Goal: Task Accomplishment & Management: Manage account settings

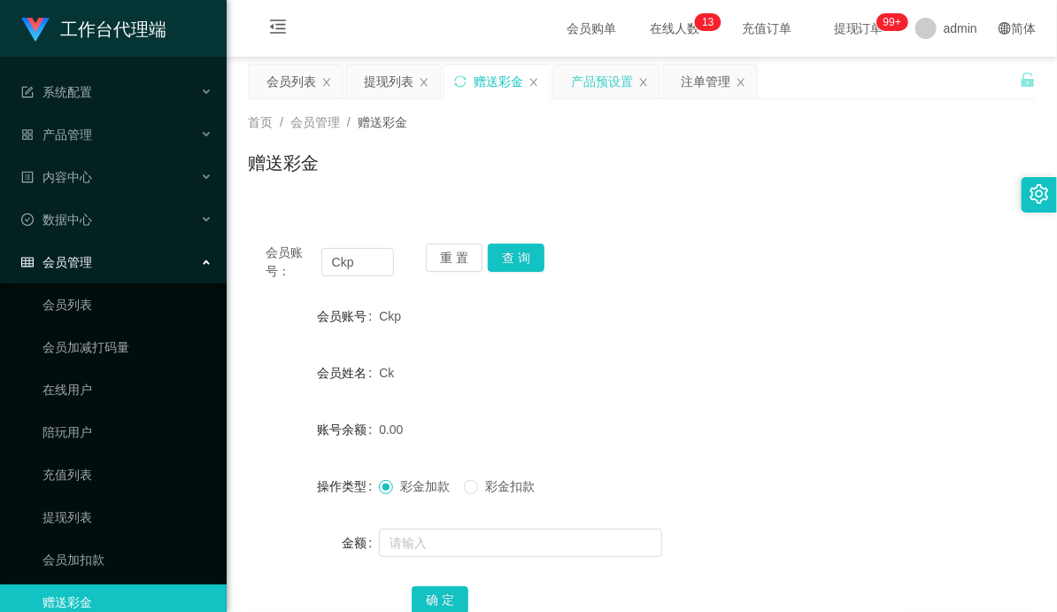
click at [595, 87] on div "产品预设置" at bounding box center [602, 82] width 62 height 34
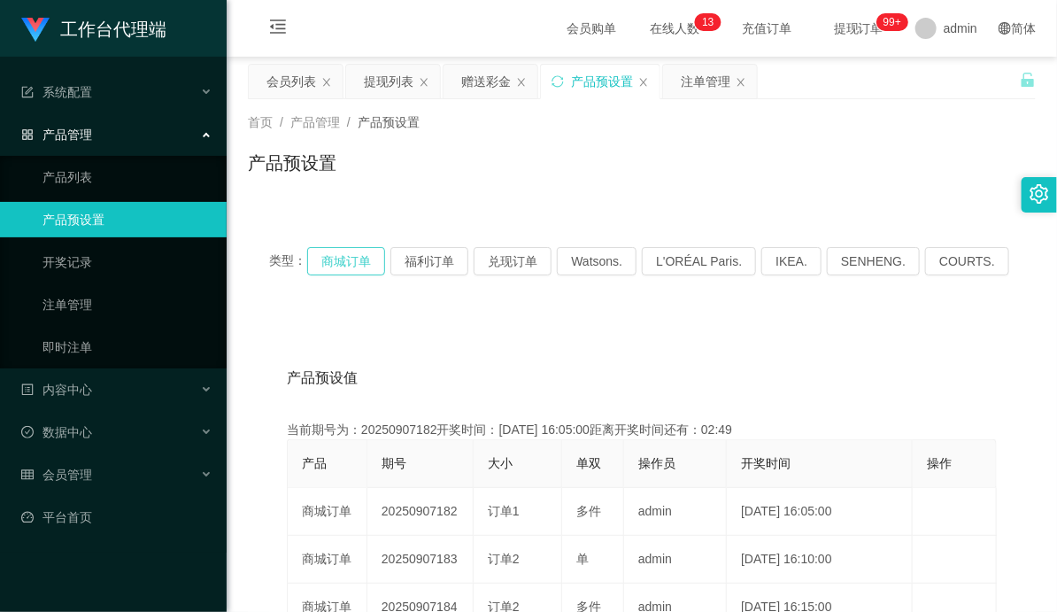
click at [335, 258] on button "商城订单" at bounding box center [346, 261] width 78 height 28
click at [474, 90] on div "赠送彩金" at bounding box center [486, 82] width 50 height 34
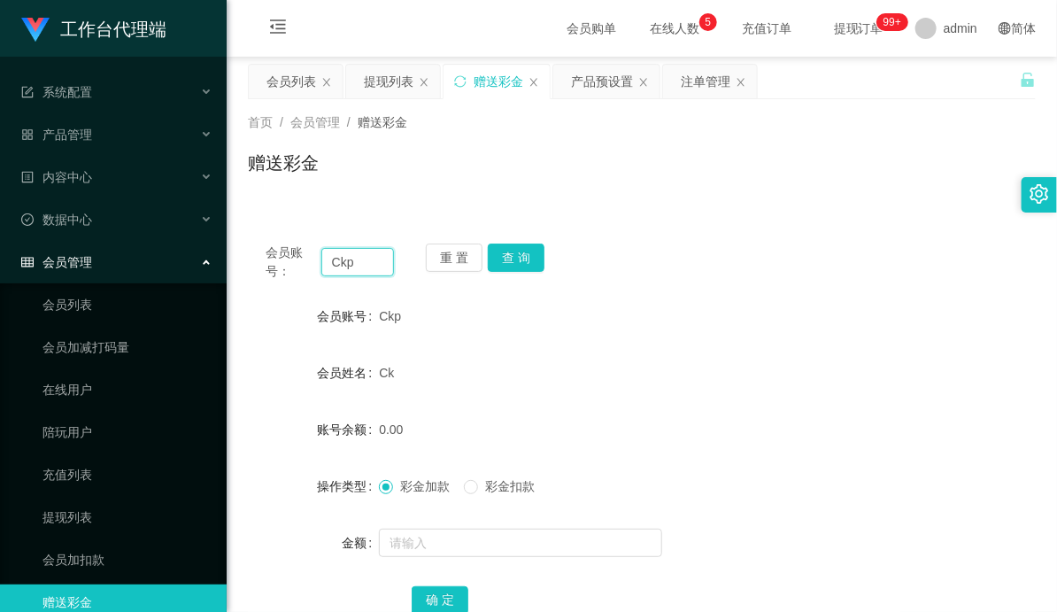
click at [343, 261] on input "Ckp" at bounding box center [357, 262] width 73 height 28
paste input "88007198"
click at [518, 250] on button "查 询" at bounding box center [516, 257] width 57 height 28
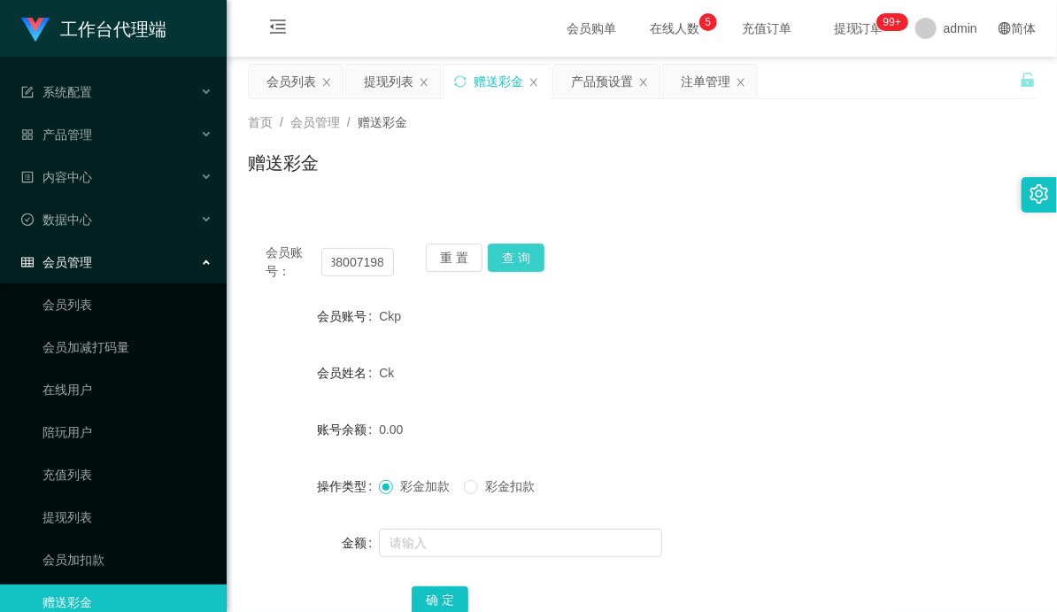
scroll to position [0, 0]
click at [646, 261] on div "会员账号： 88007198 重 置 查 询" at bounding box center [642, 261] width 788 height 37
click at [515, 252] on button "查 询" at bounding box center [516, 257] width 57 height 28
click at [351, 259] on input "88007198" at bounding box center [357, 262] width 73 height 28
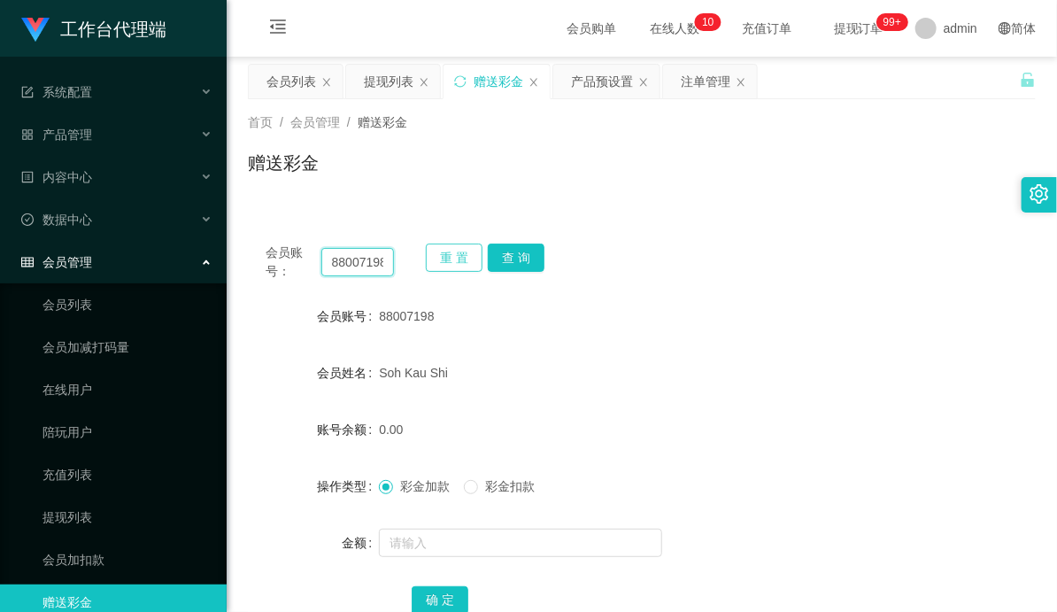
paste input "Alex52"
type input "Alex5298"
click at [514, 259] on button "查 询" at bounding box center [516, 257] width 57 height 28
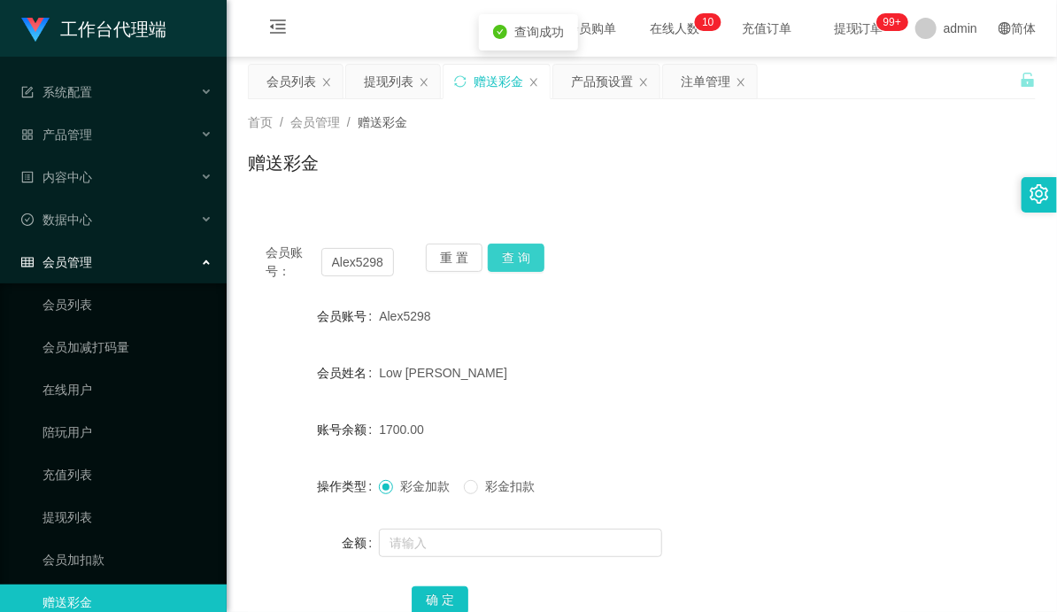
click at [517, 258] on button "查 询" at bounding box center [516, 257] width 57 height 28
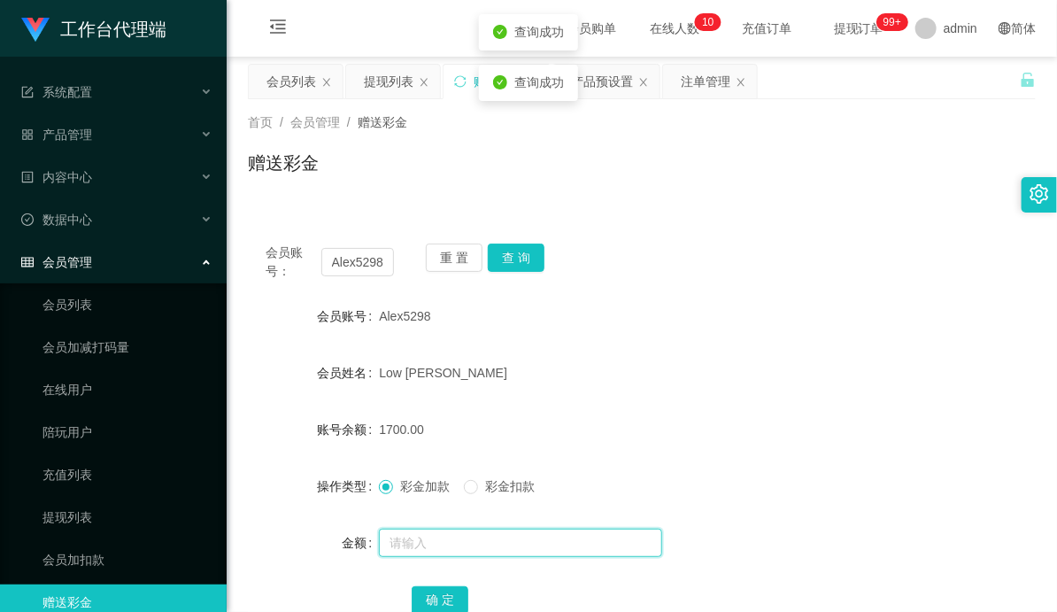
click at [420, 545] on input "text" at bounding box center [520, 542] width 283 height 28
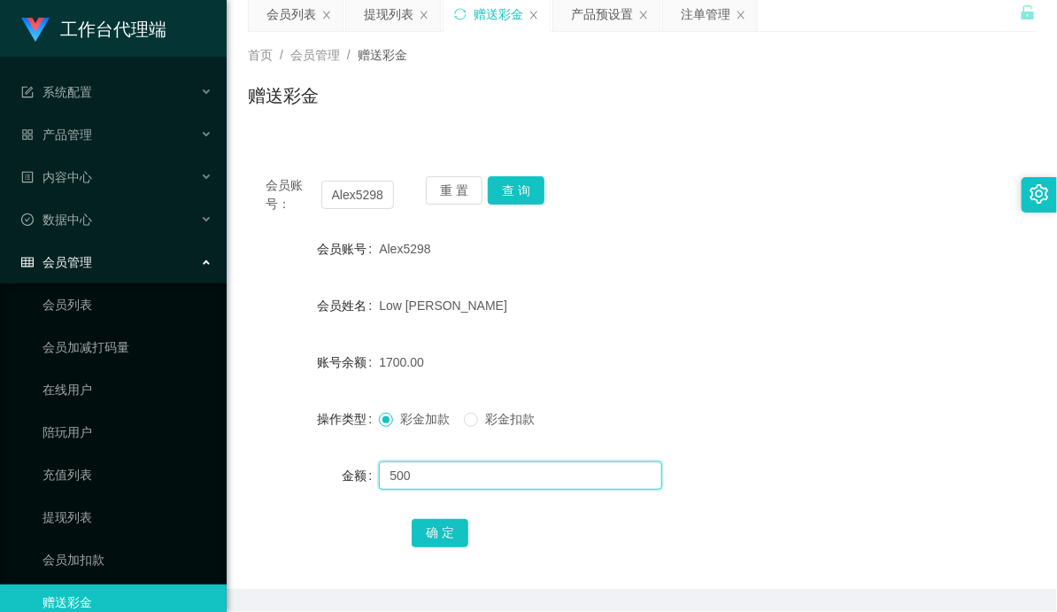
scroll to position [98, 0]
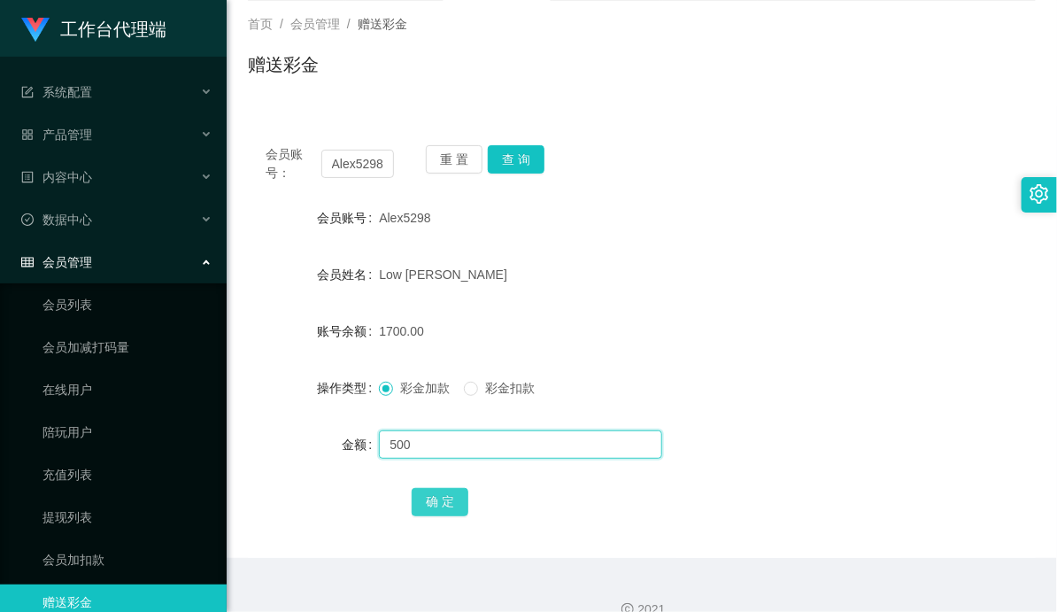
type input "500"
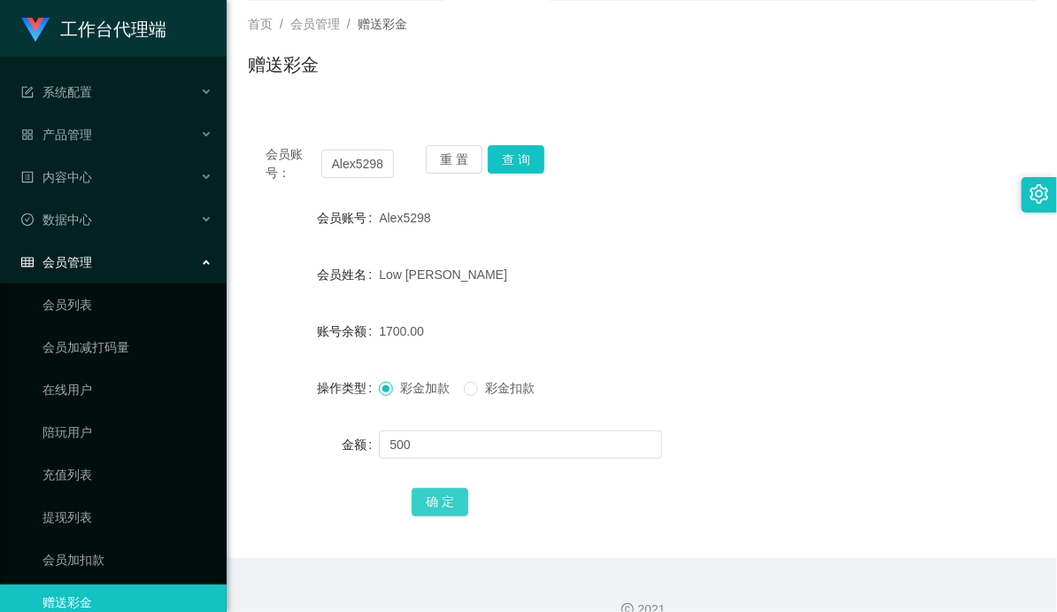
click at [436, 503] on button "确 定" at bounding box center [440, 502] width 57 height 28
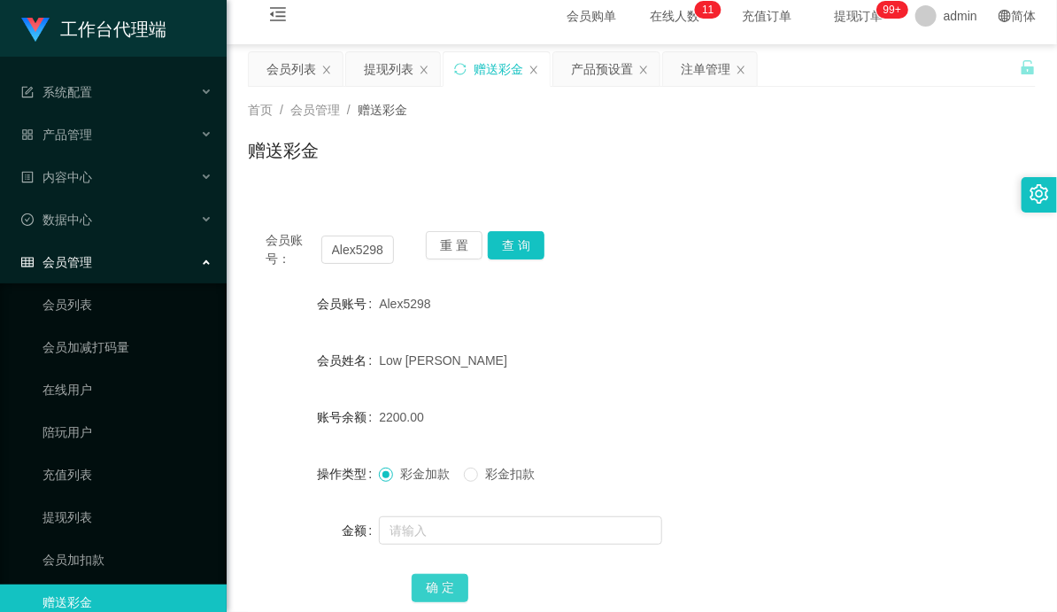
scroll to position [0, 0]
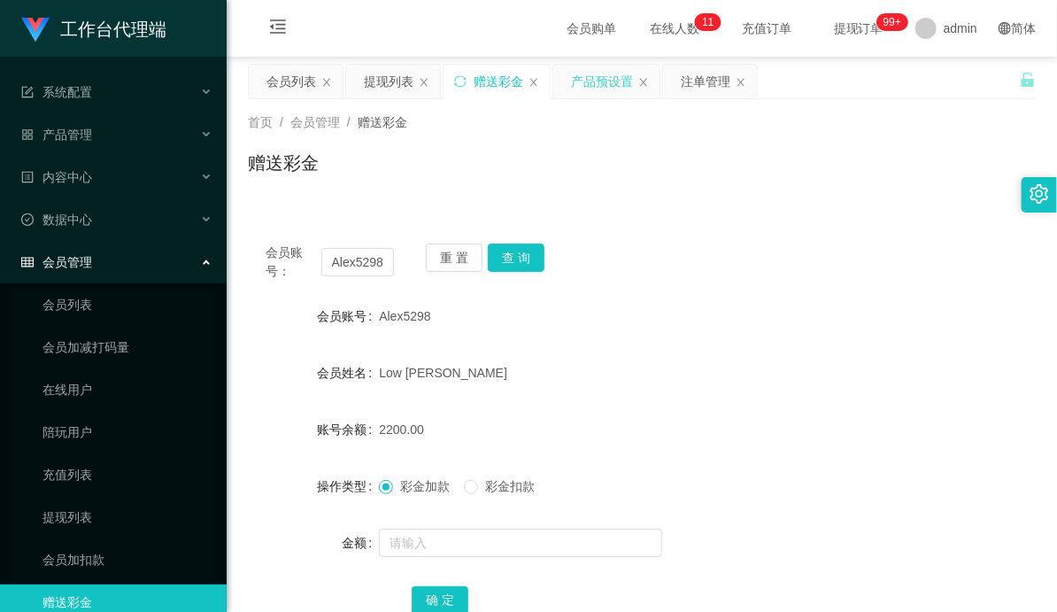
click at [597, 81] on div "产品预设置" at bounding box center [602, 82] width 62 height 34
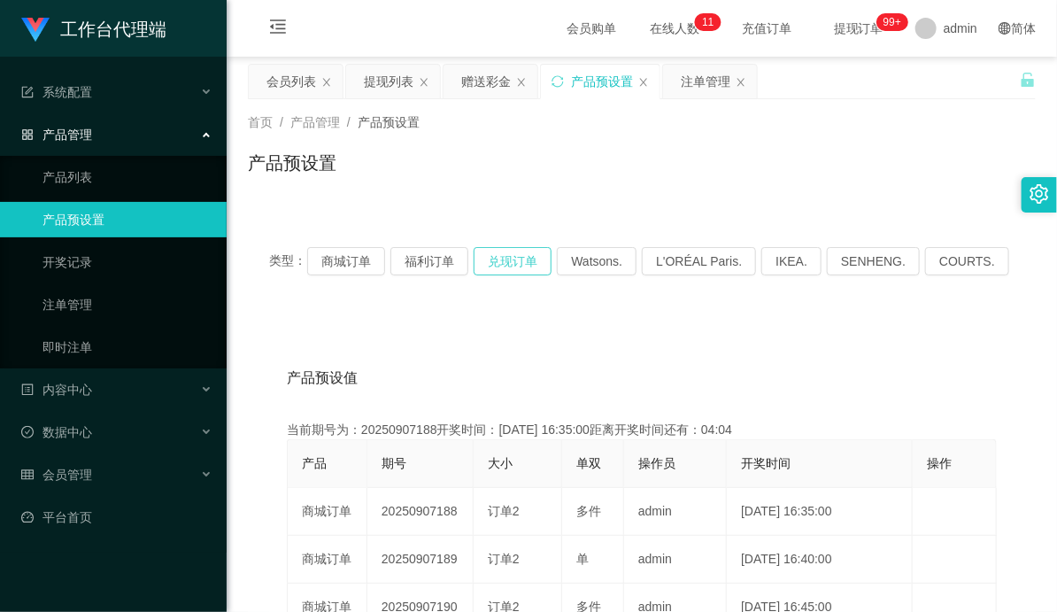
click at [534, 257] on button "兑现订单" at bounding box center [513, 261] width 78 height 28
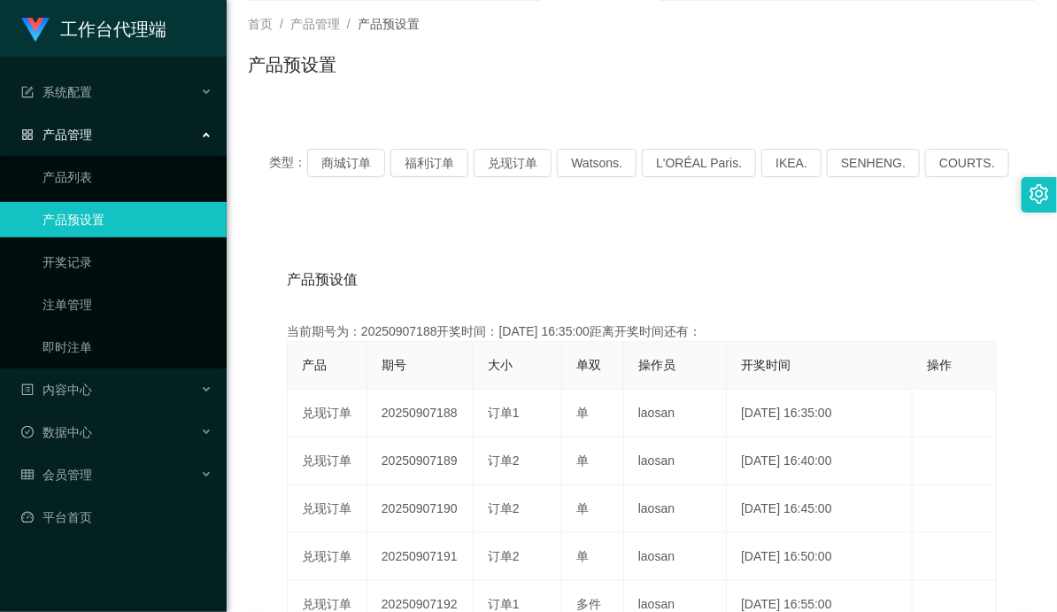
drag, startPoint x: 498, startPoint y: 412, endPoint x: 639, endPoint y: 387, distance: 143.1
click at [634, 390] on tr "兑现订单 20250907188 订单1 单 laosan [DATE] 16:35:00 编 辑 限制投注" at bounding box center [642, 413] width 709 height 48
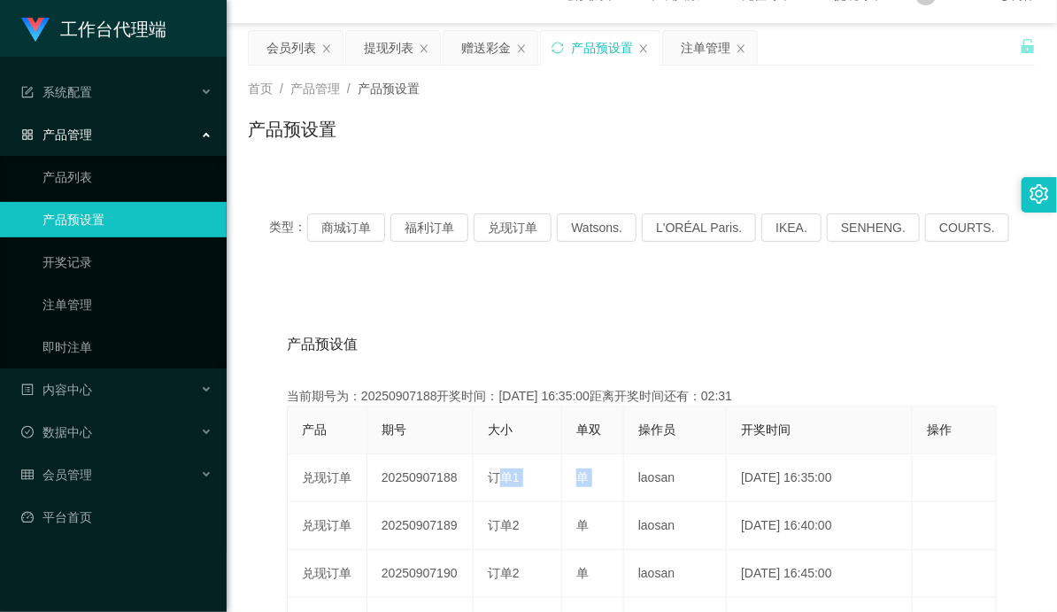
scroll to position [0, 0]
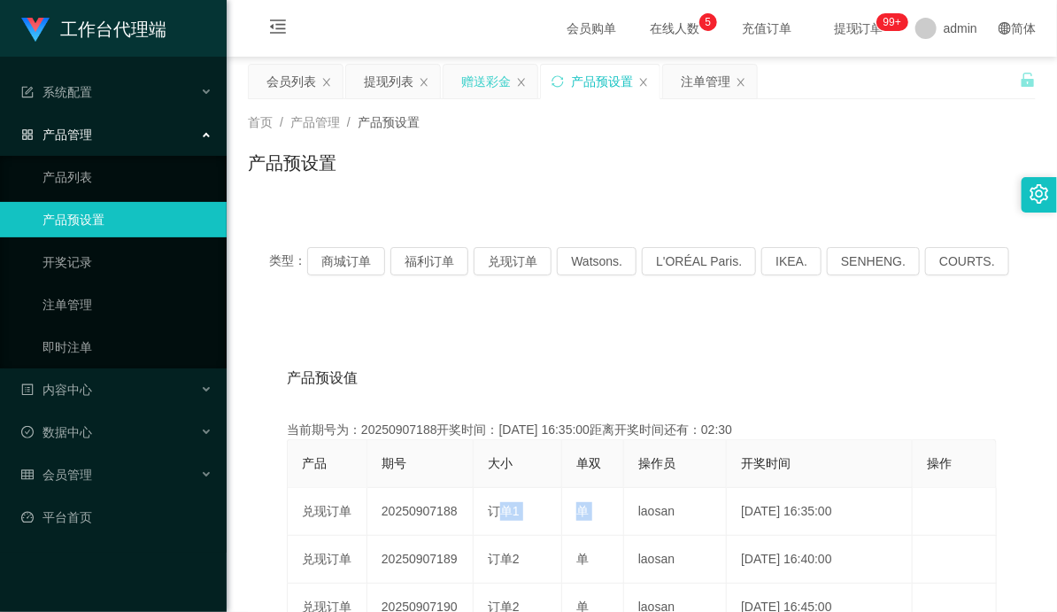
click at [481, 83] on div "赠送彩金" at bounding box center [486, 82] width 50 height 34
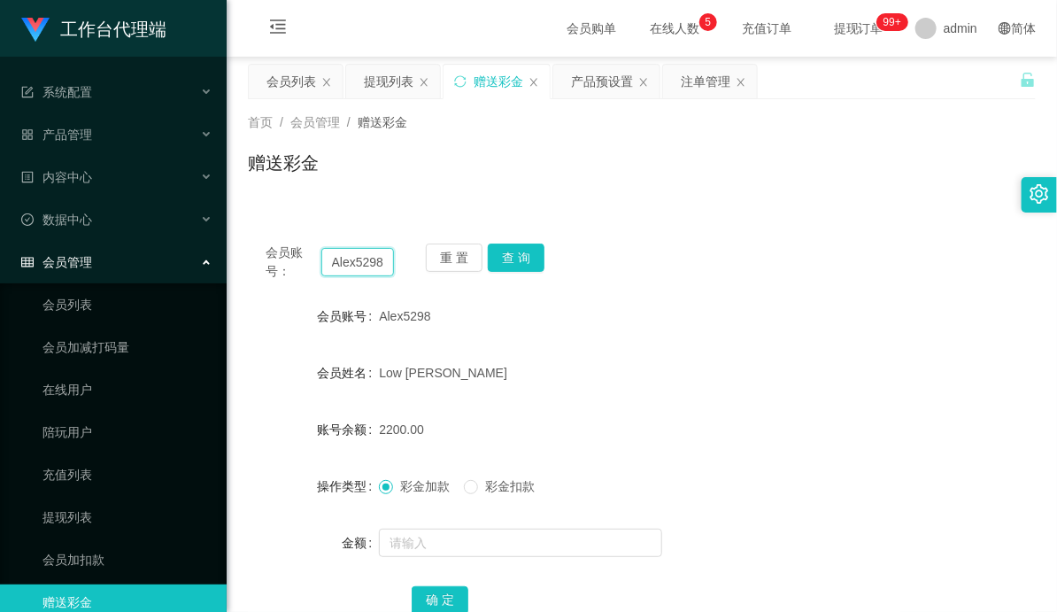
click at [363, 259] on input "Alex5298" at bounding box center [357, 262] width 73 height 28
click at [361, 259] on input "Alex5298" at bounding box center [357, 262] width 73 height 28
paste input "Alex5298"
type input "Alex5298"
click at [509, 260] on button "查 询" at bounding box center [516, 257] width 57 height 28
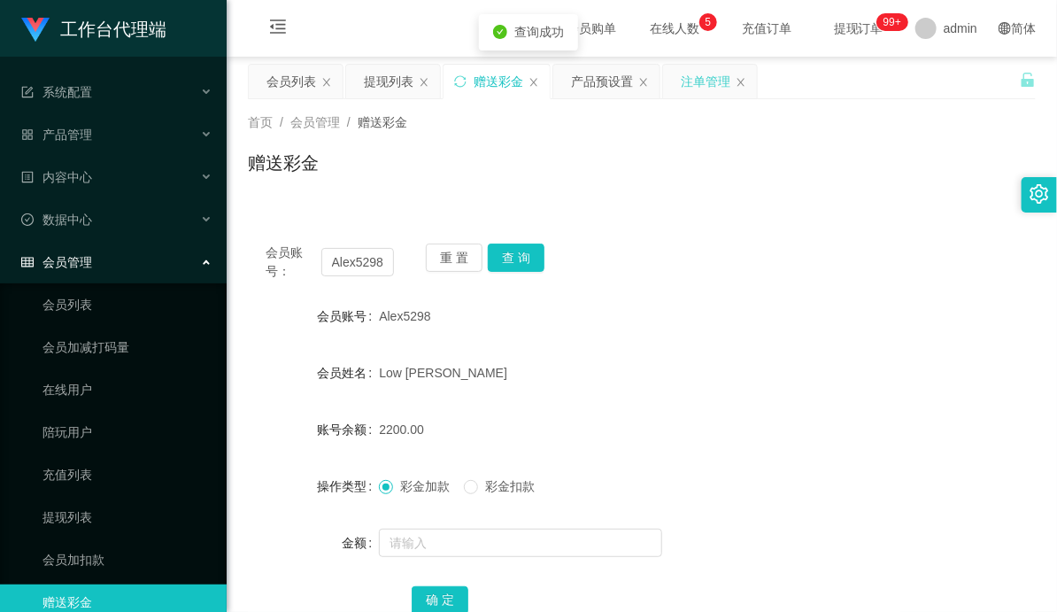
click at [699, 86] on div "注单管理" at bounding box center [706, 82] width 50 height 34
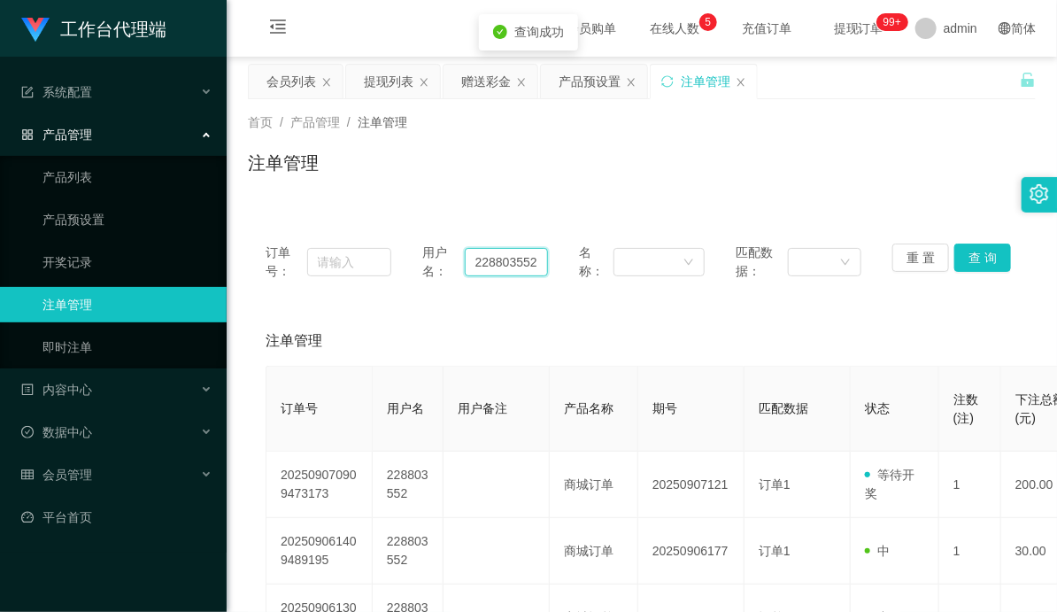
click at [501, 259] on input "228803552" at bounding box center [506, 262] width 83 height 28
paste input "Alex5298"
type input "Alex5298"
click at [969, 261] on button "查 询" at bounding box center [982, 257] width 57 height 28
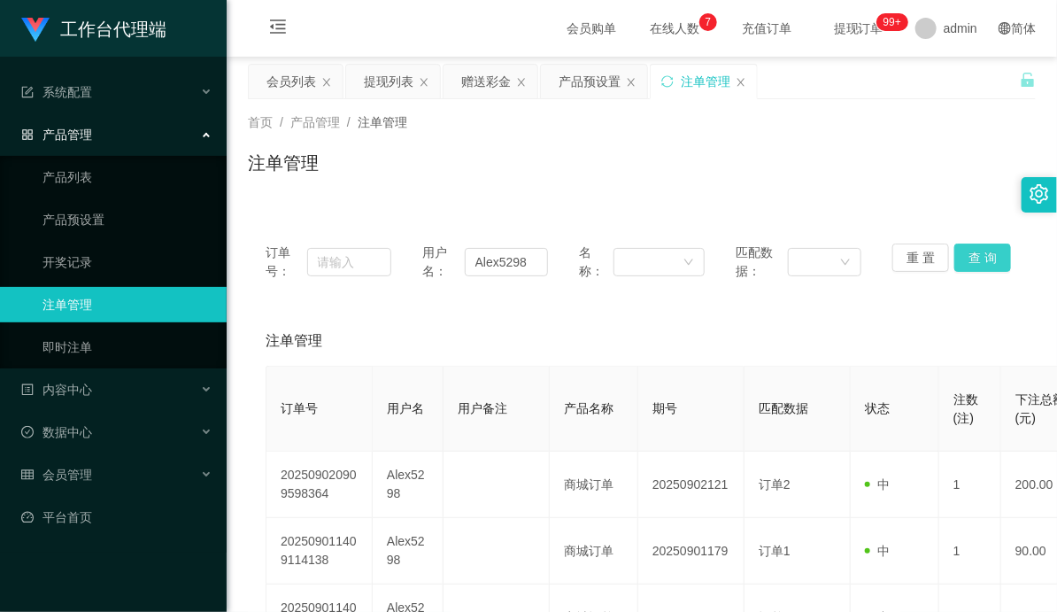
click at [967, 257] on button "查 询" at bounding box center [982, 257] width 57 height 28
click at [975, 262] on button "查 询" at bounding box center [982, 257] width 57 height 28
click at [508, 258] on input "Alex5298" at bounding box center [506, 262] width 83 height 28
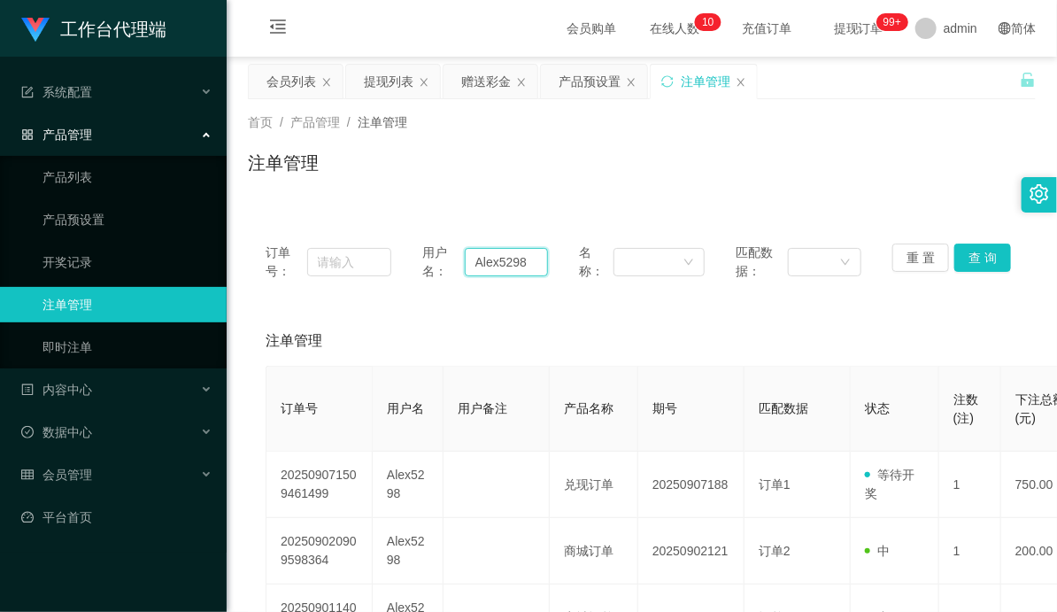
click at [508, 258] on input "Alex5298" at bounding box center [506, 262] width 83 height 28
click at [981, 257] on button "查 询" at bounding box center [982, 257] width 57 height 28
click at [480, 81] on div "赠送彩金" at bounding box center [486, 82] width 50 height 34
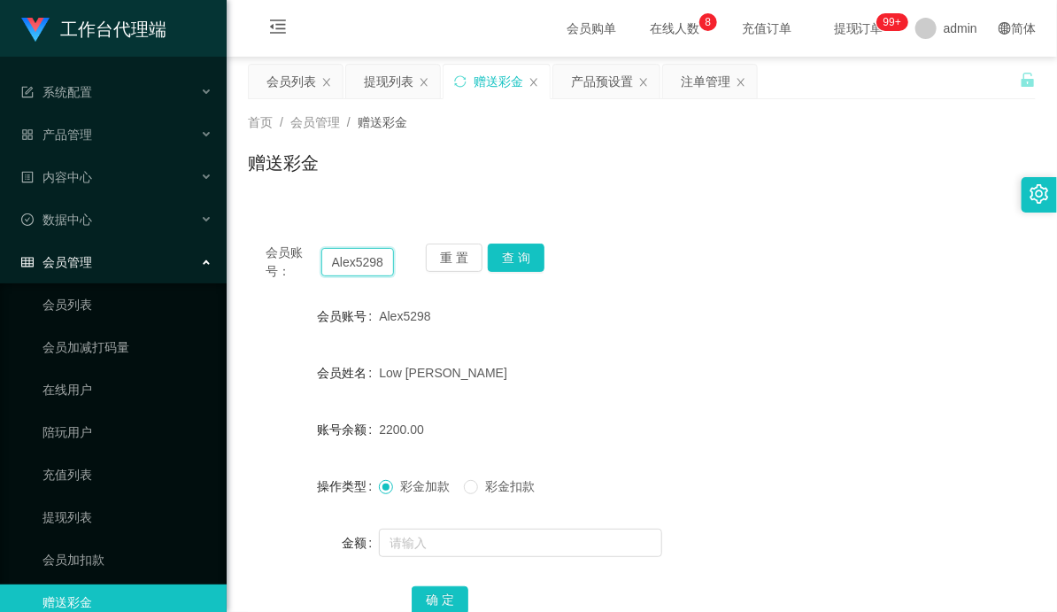
click at [358, 264] on input "Alex5298" at bounding box center [357, 262] width 73 height 28
click at [514, 253] on button "查 询" at bounding box center [516, 257] width 57 height 28
click at [520, 481] on span "彩金扣款" at bounding box center [510, 486] width 64 height 14
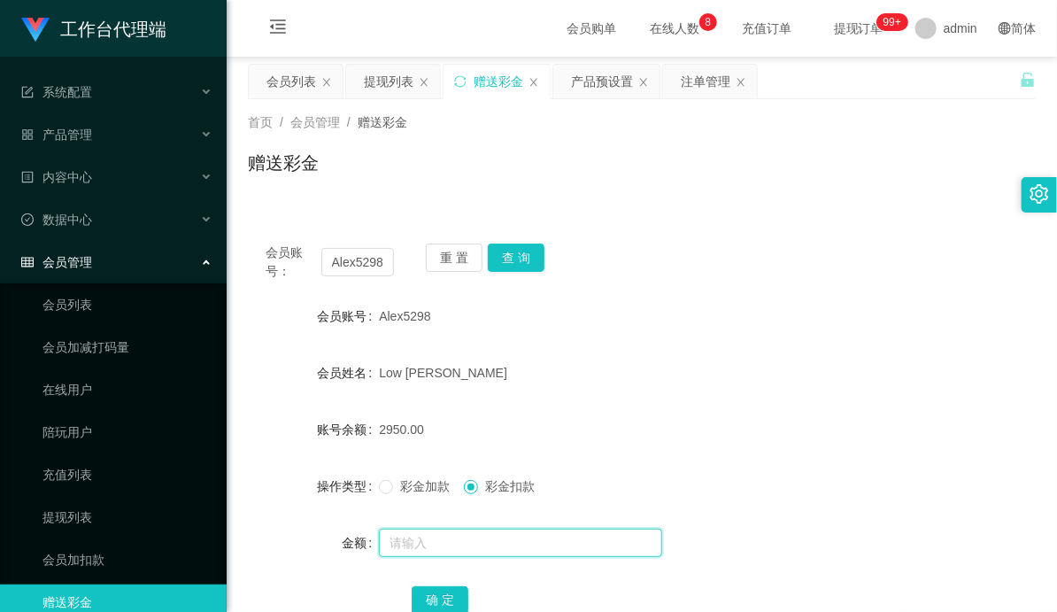
click at [427, 551] on input "text" at bounding box center [520, 542] width 283 height 28
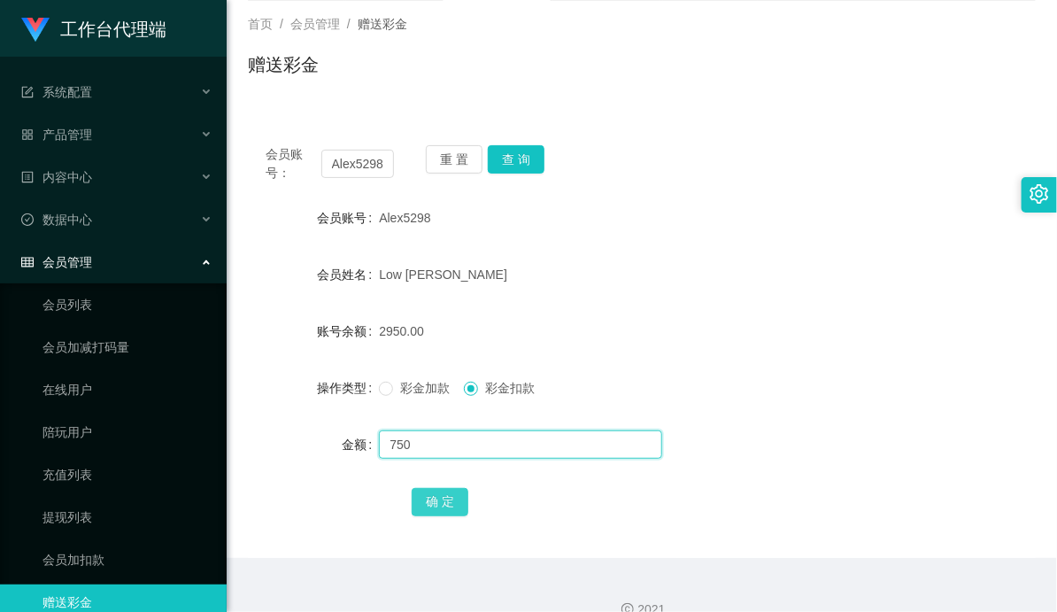
type input "750"
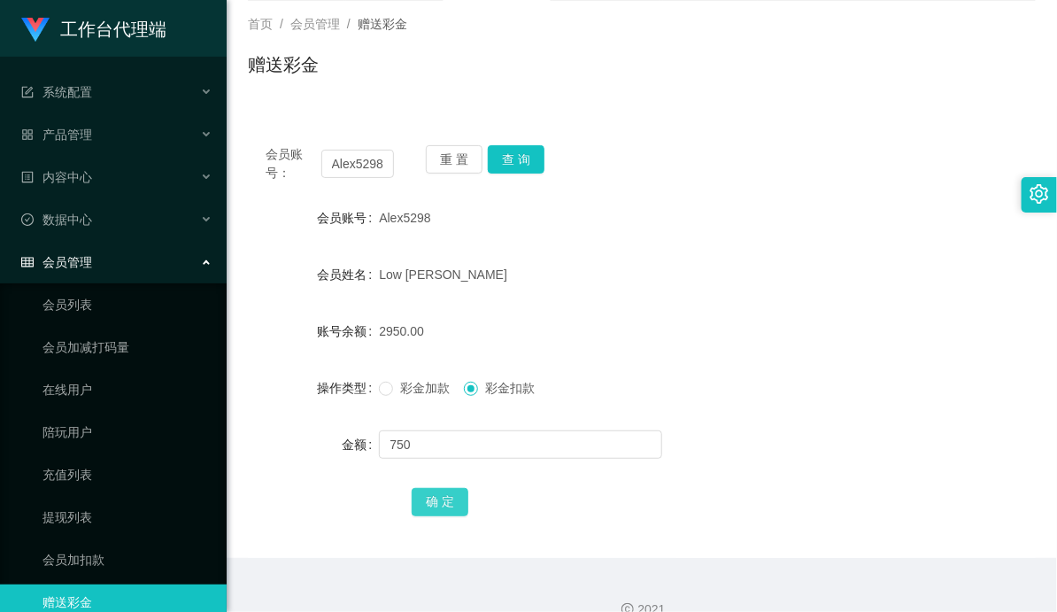
click at [443, 514] on button "确 定" at bounding box center [440, 502] width 57 height 28
click at [842, 168] on div "会员账号： Alex5298 重 置 查 询" at bounding box center [642, 163] width 788 height 37
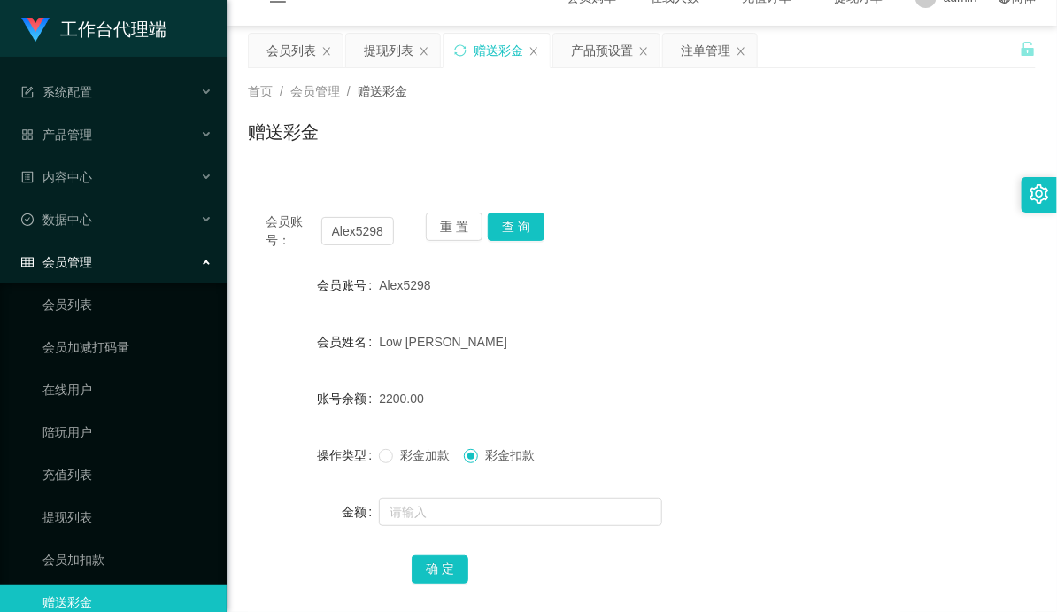
scroll to position [0, 0]
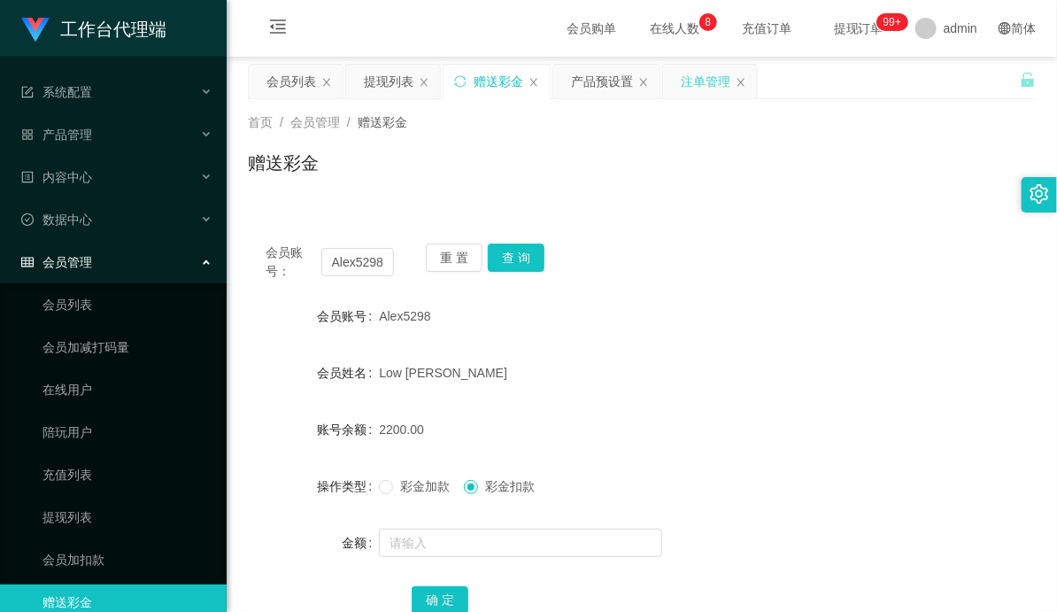
click at [705, 73] on div "注单管理" at bounding box center [706, 82] width 50 height 34
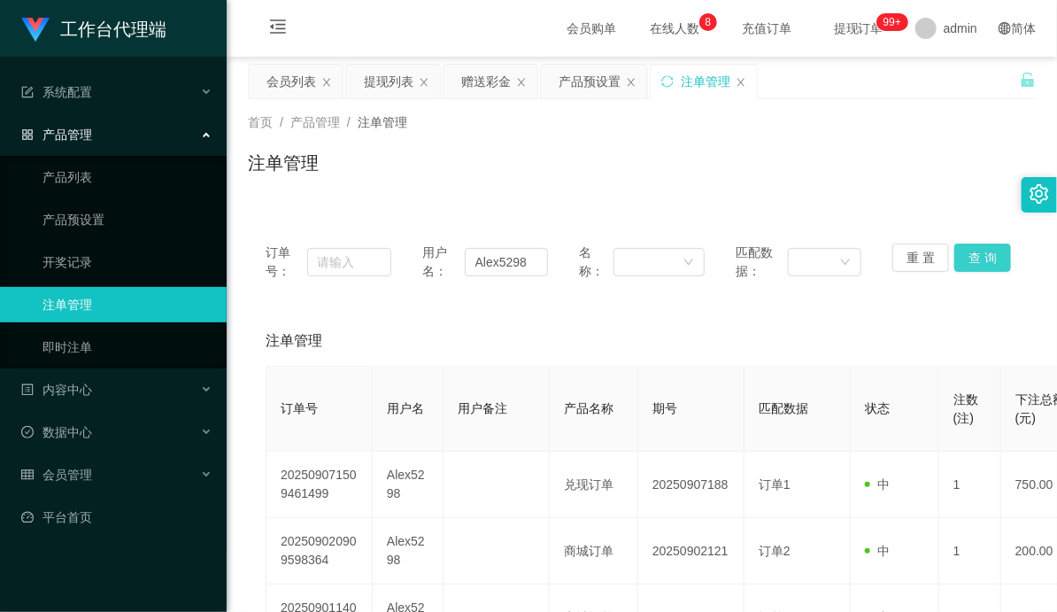
click at [972, 253] on button "查 询" at bounding box center [982, 257] width 57 height 28
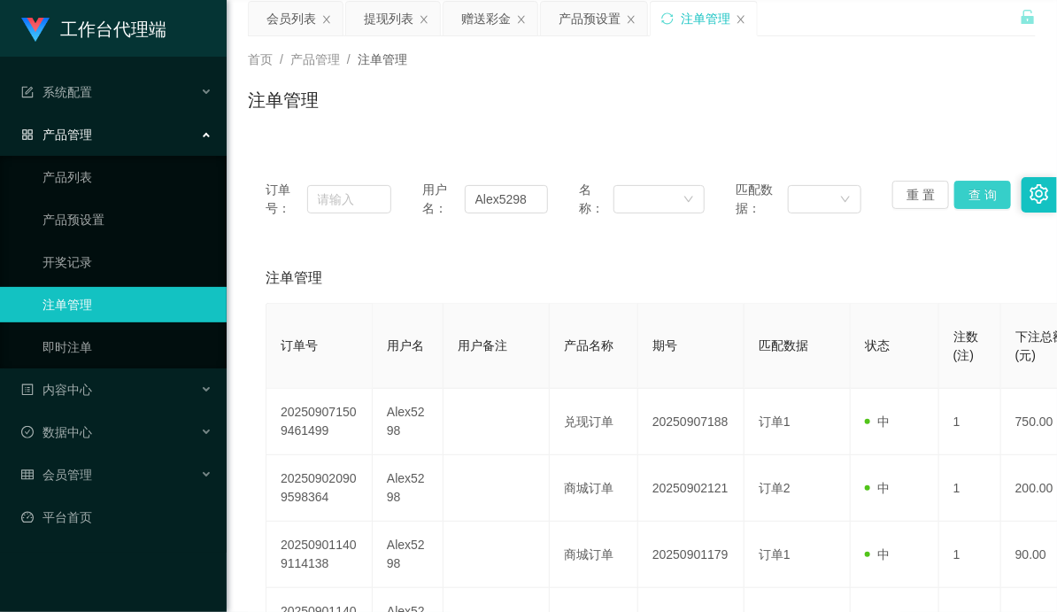
scroll to position [98, 0]
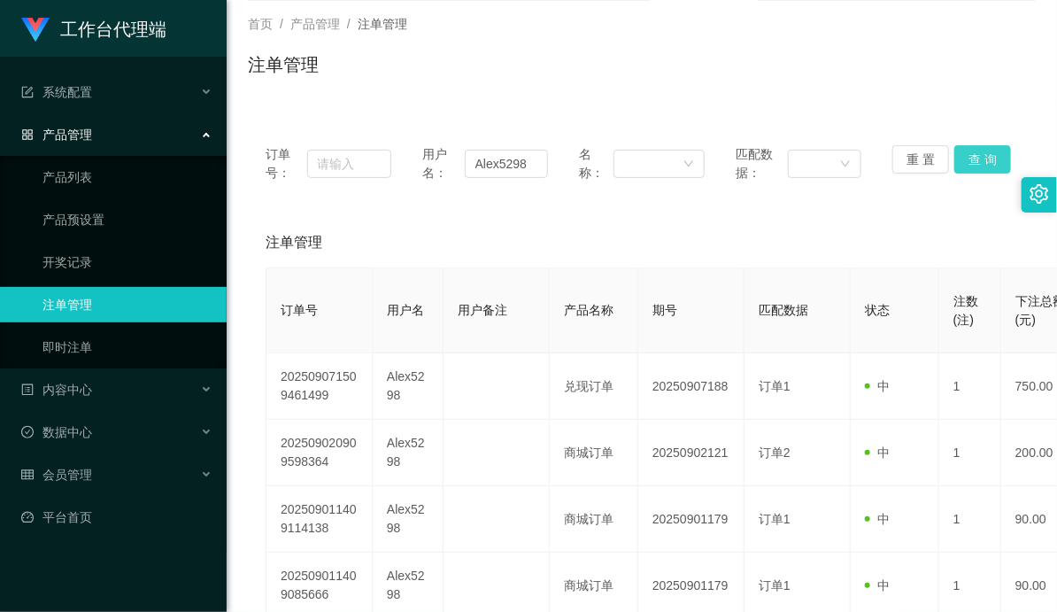
click at [989, 157] on button "查 询" at bounding box center [982, 159] width 57 height 28
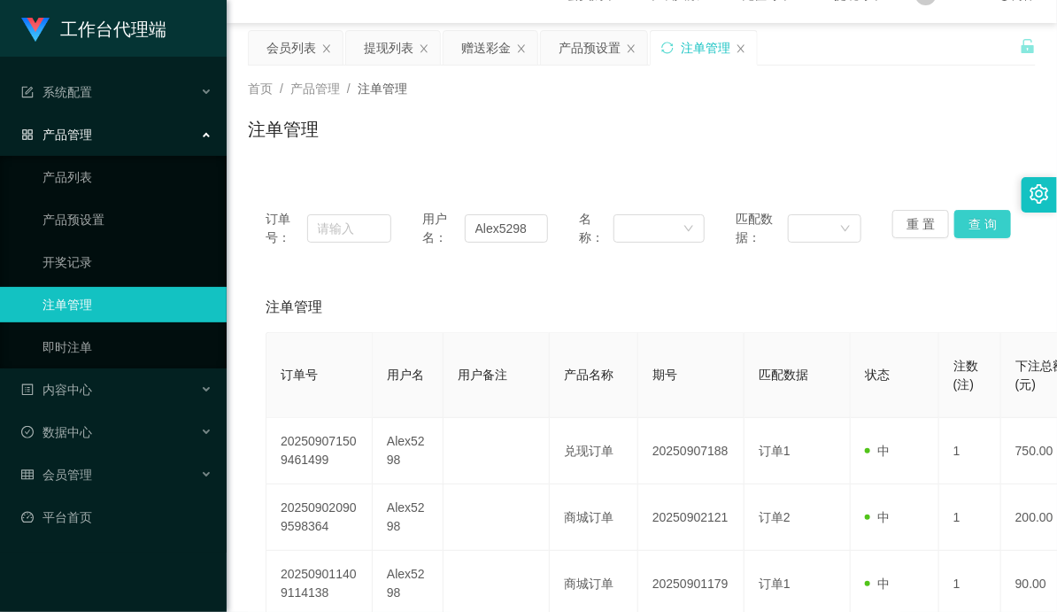
scroll to position [0, 0]
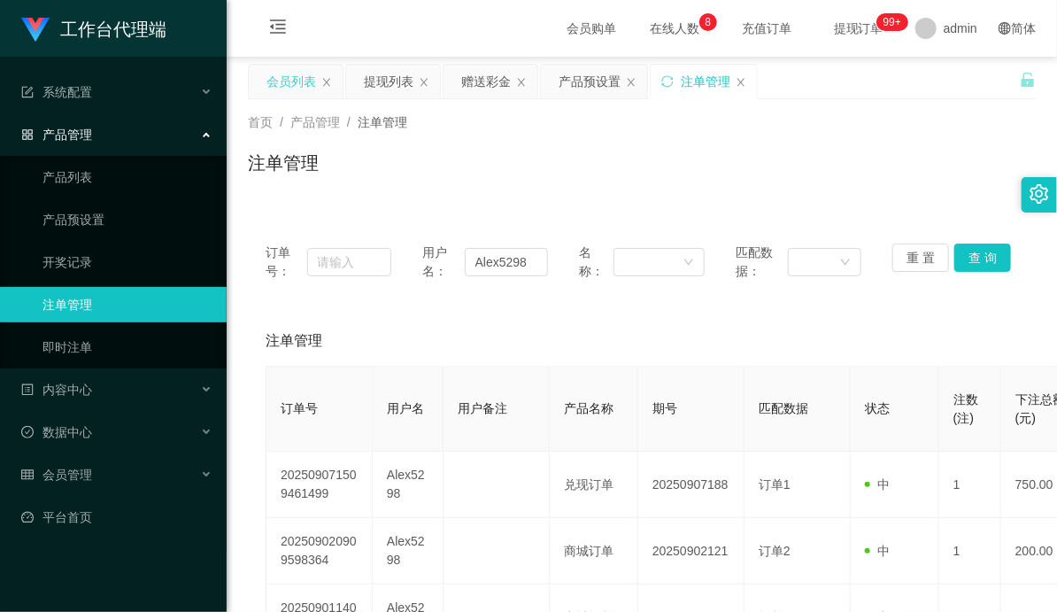
click at [293, 76] on div "会员列表" at bounding box center [291, 82] width 50 height 34
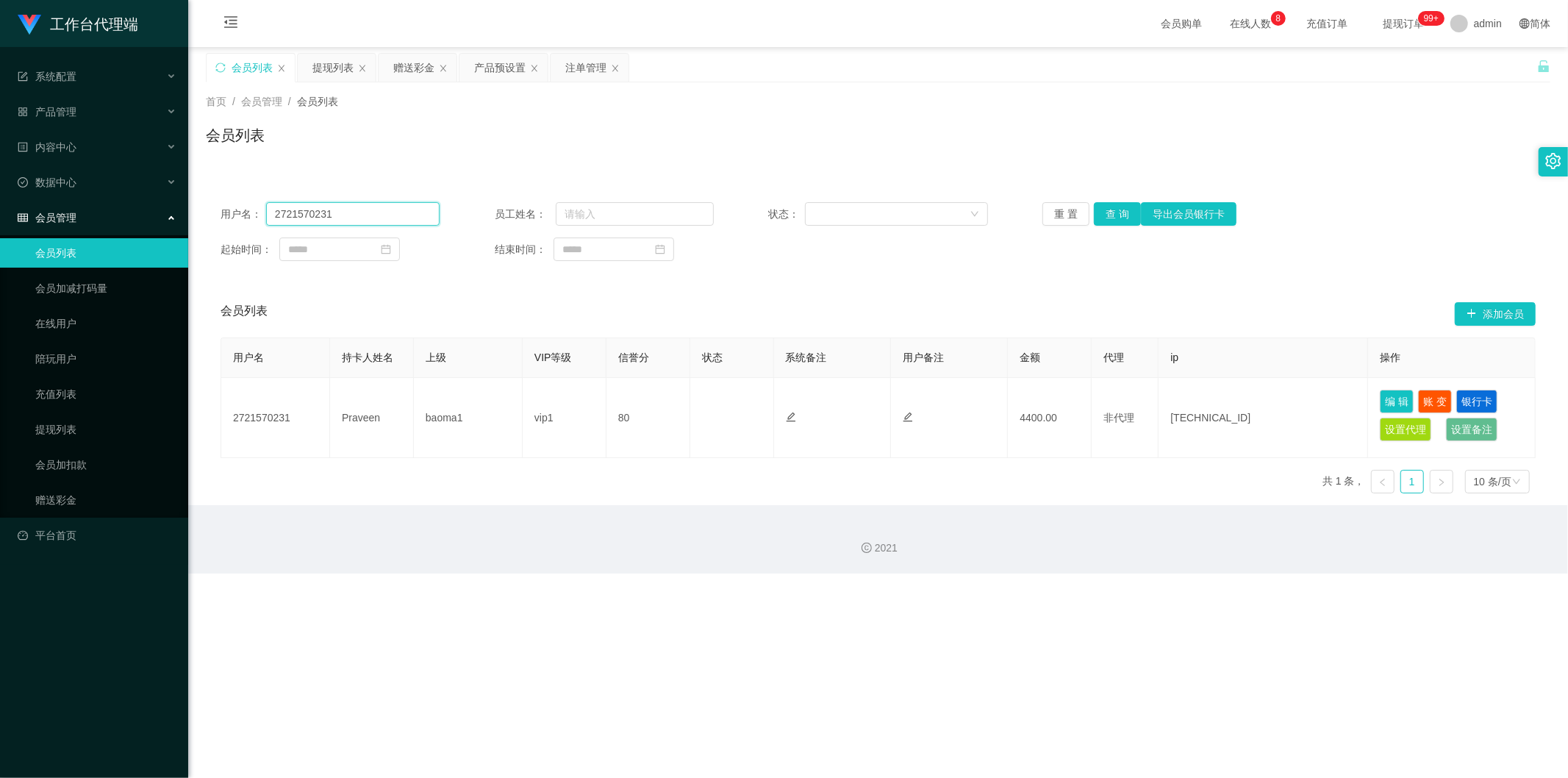
drag, startPoint x: 363, startPoint y: 218, endPoint x: 150, endPoint y: 203, distance: 213.5
click at [150, 203] on section "工作台代理端 系统配置 系统配置列表 管理员列表 管理员分组 systemPays 产品管理 产品列表 产品预设置 开奖记录 注单管理 即时注单 内容中心 数…" at bounding box center [784, 286] width 1568 height 573
paste input "Alex5298"
type input "Alex5298"
click at [877, 214] on button "查 询" at bounding box center [1117, 213] width 47 height 23
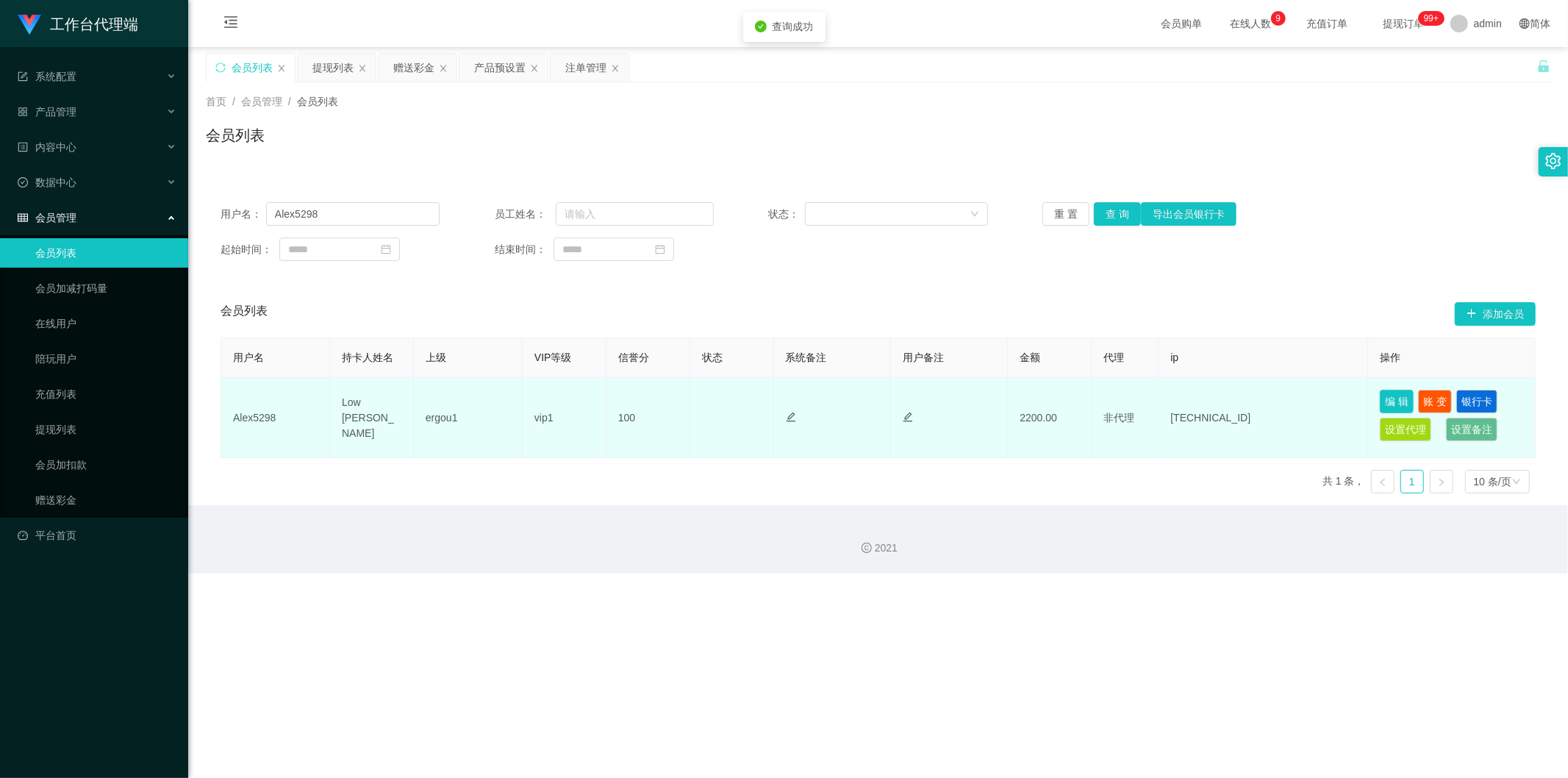
click at [877, 394] on button "编 辑" at bounding box center [1396, 401] width 34 height 23
type input "Alex5298"
type input "Low [PERSON_NAME]"
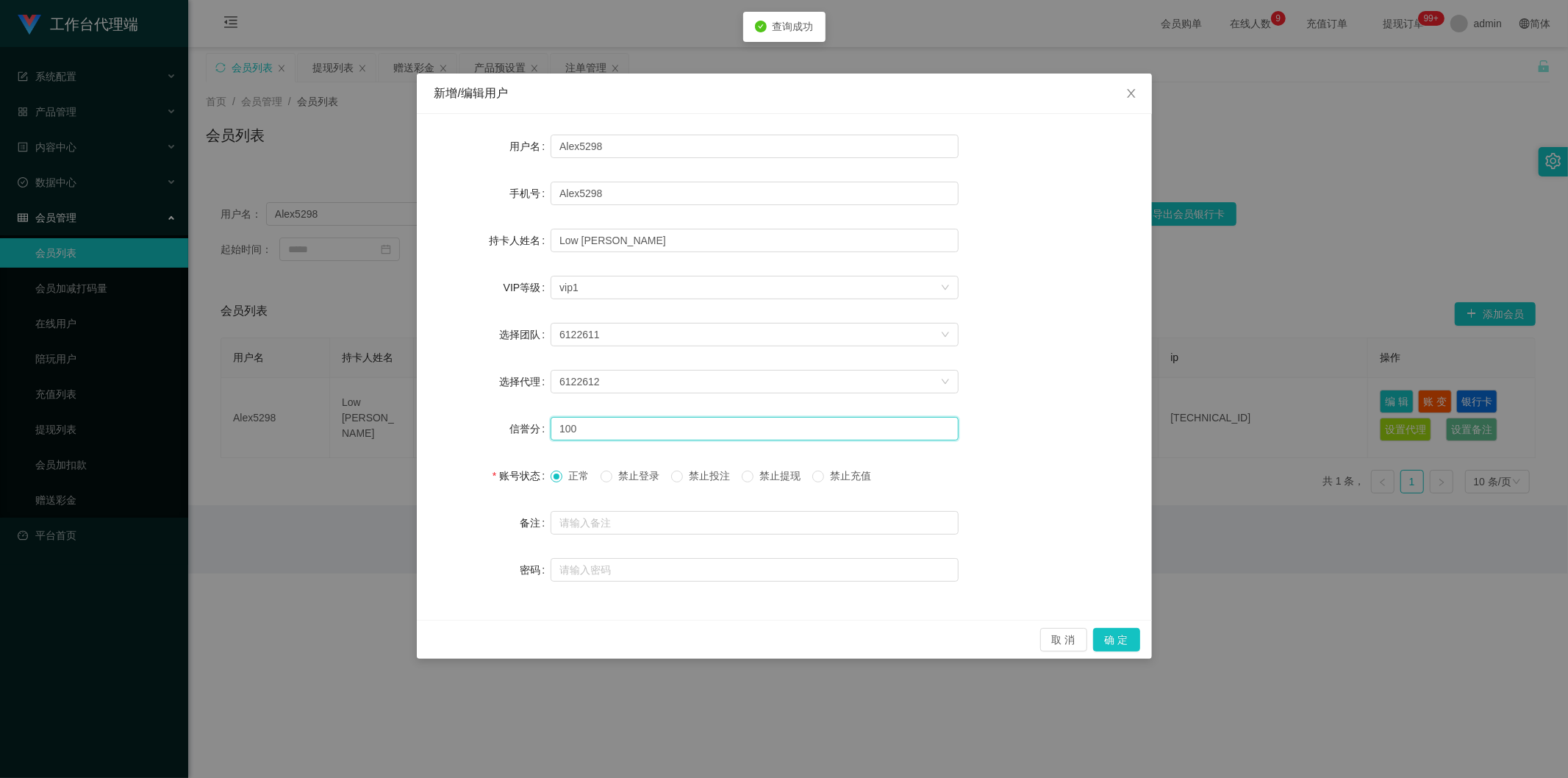
drag, startPoint x: 538, startPoint y: 423, endPoint x: 493, endPoint y: 419, distance: 45.2
click at [493, 419] on div "信誉分 100" at bounding box center [784, 428] width 700 height 29
type input "80"
click at [877, 507] on button "确 定" at bounding box center [1116, 639] width 47 height 23
